Goal: Task Accomplishment & Management: Use online tool/utility

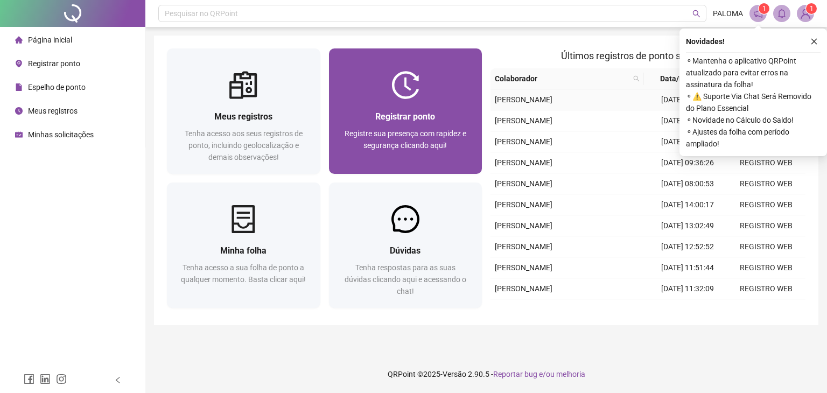
click at [437, 101] on div "Registrar ponto Registre sua presença com rapidez e segurança clicando aqui!" at bounding box center [406, 136] width 154 height 75
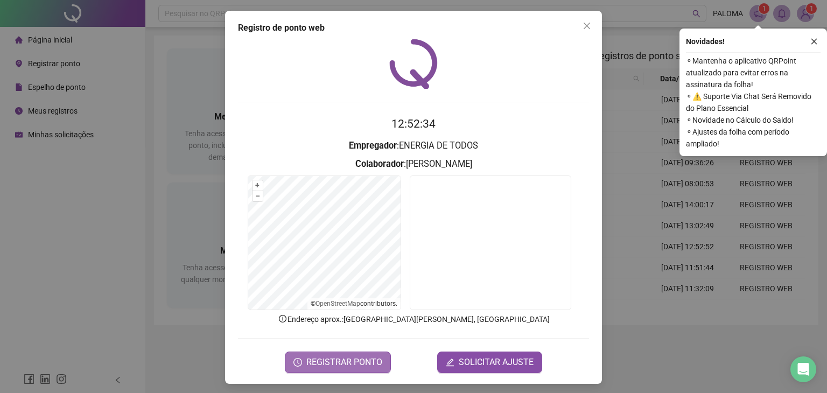
click at [338, 366] on span "REGISTRAR PONTO" at bounding box center [344, 362] width 76 height 13
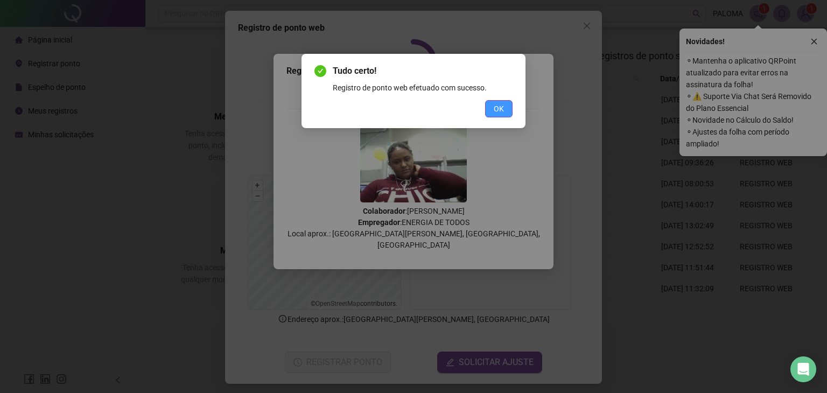
click at [500, 110] on span "OK" at bounding box center [499, 109] width 10 height 12
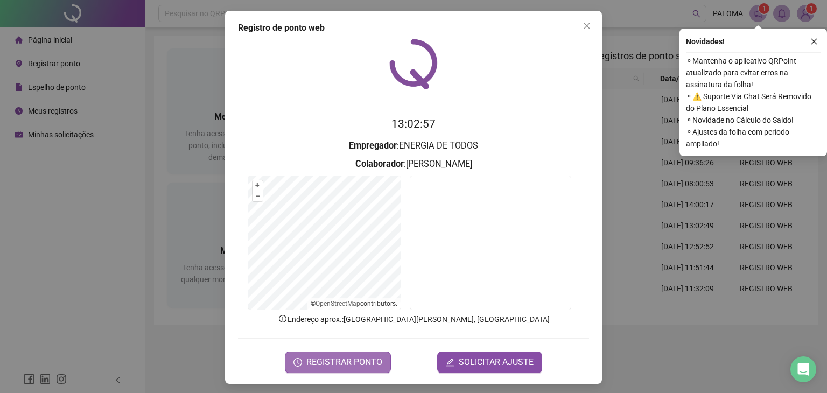
click at [344, 365] on span "REGISTRAR PONTO" at bounding box center [344, 362] width 76 height 13
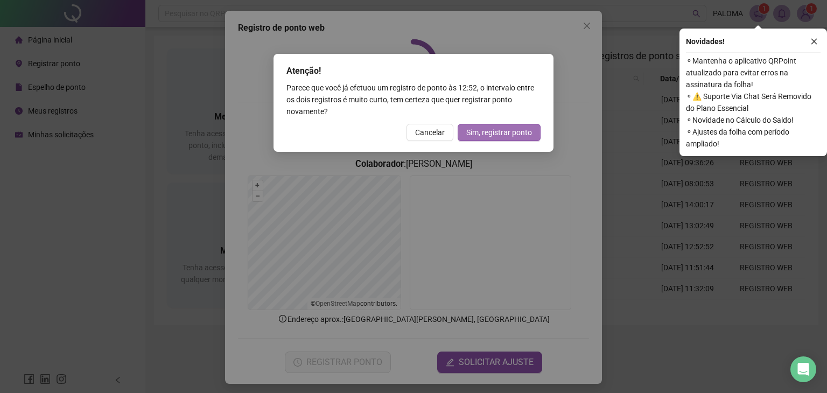
click at [499, 134] on span "Sim, registrar ponto" at bounding box center [499, 133] width 66 height 12
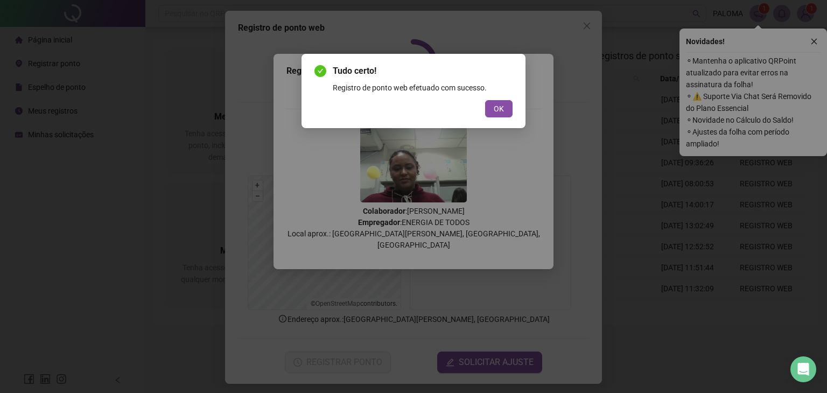
click at [502, 102] on button "OK" at bounding box center [498, 108] width 27 height 17
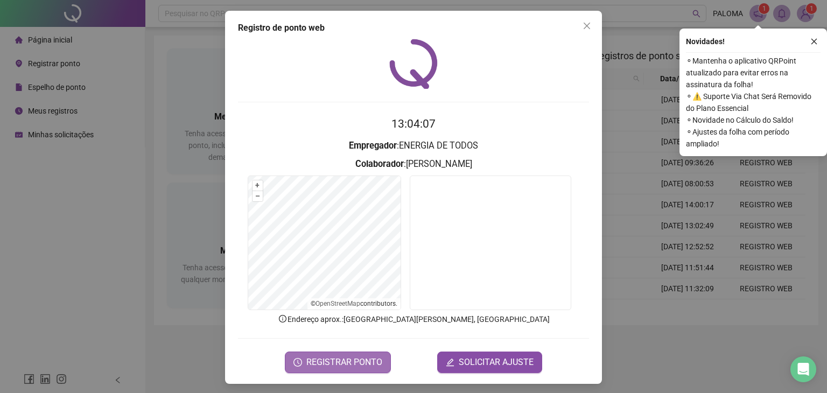
click at [335, 360] on span "REGISTRAR PONTO" at bounding box center [344, 362] width 76 height 13
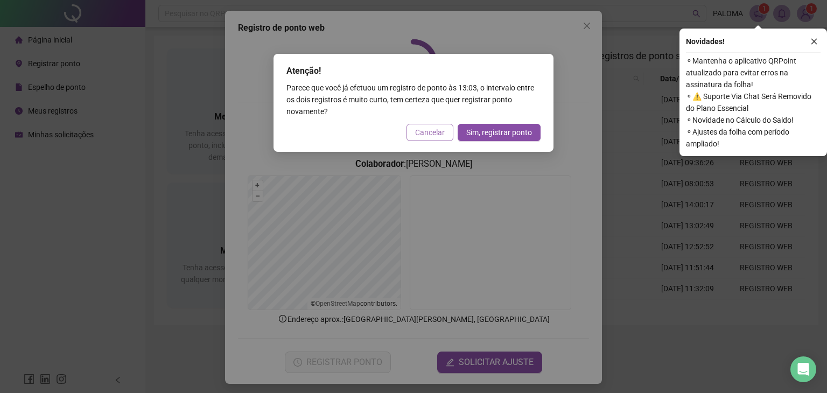
click at [437, 137] on span "Cancelar" at bounding box center [430, 133] width 30 height 12
